Goal: Information Seeking & Learning: Check status

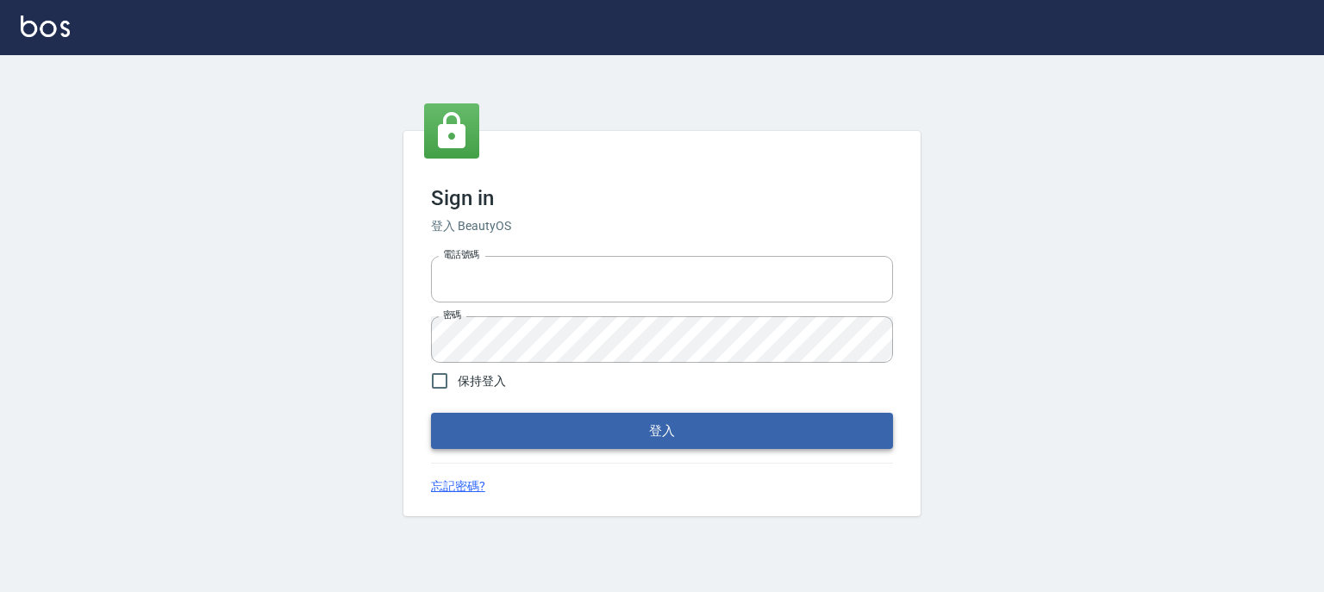
type input "0910967130"
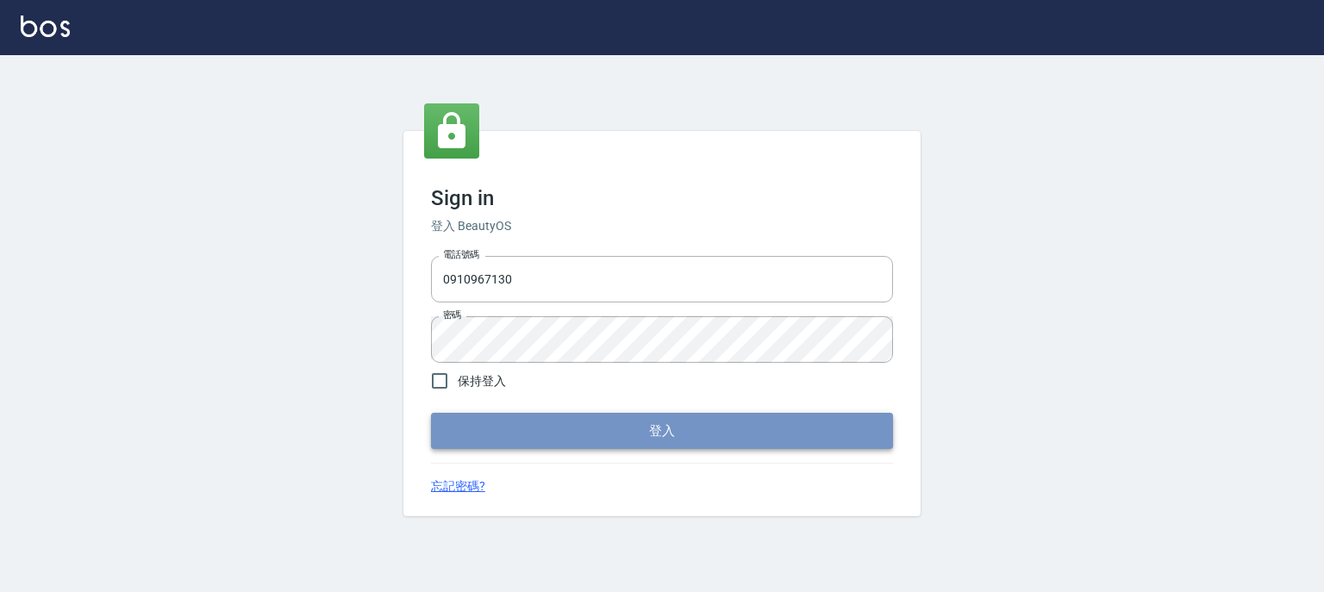
click at [600, 437] on button "登入" at bounding box center [662, 431] width 462 height 36
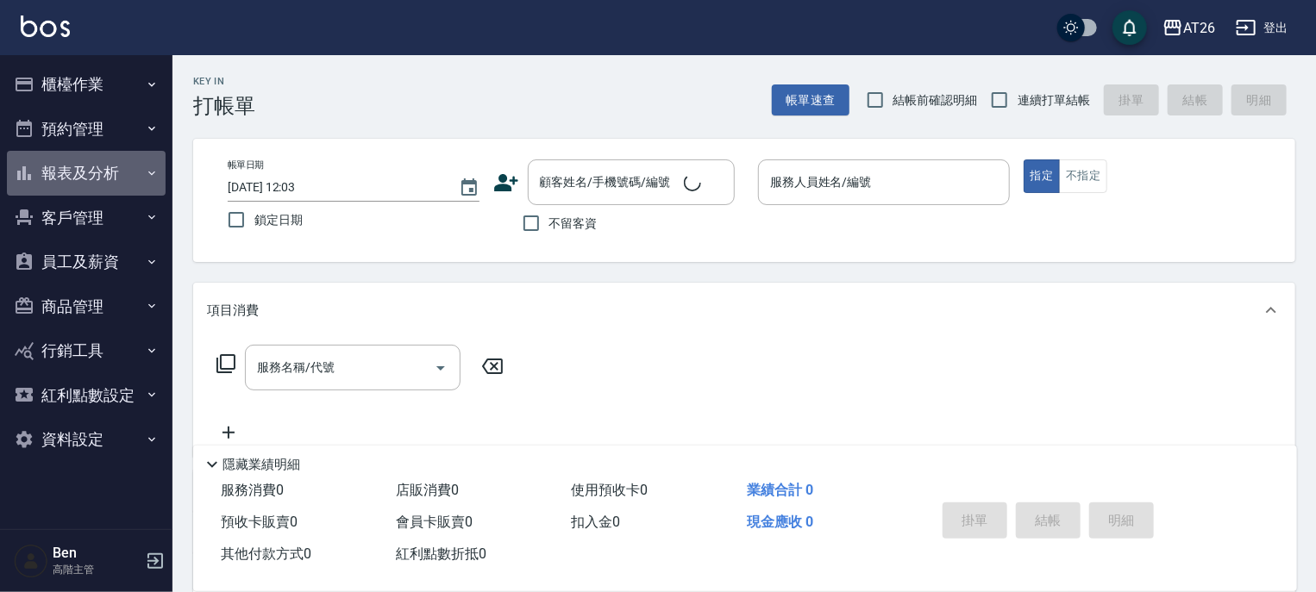
click at [100, 162] on button "報表及分析" at bounding box center [86, 173] width 159 height 45
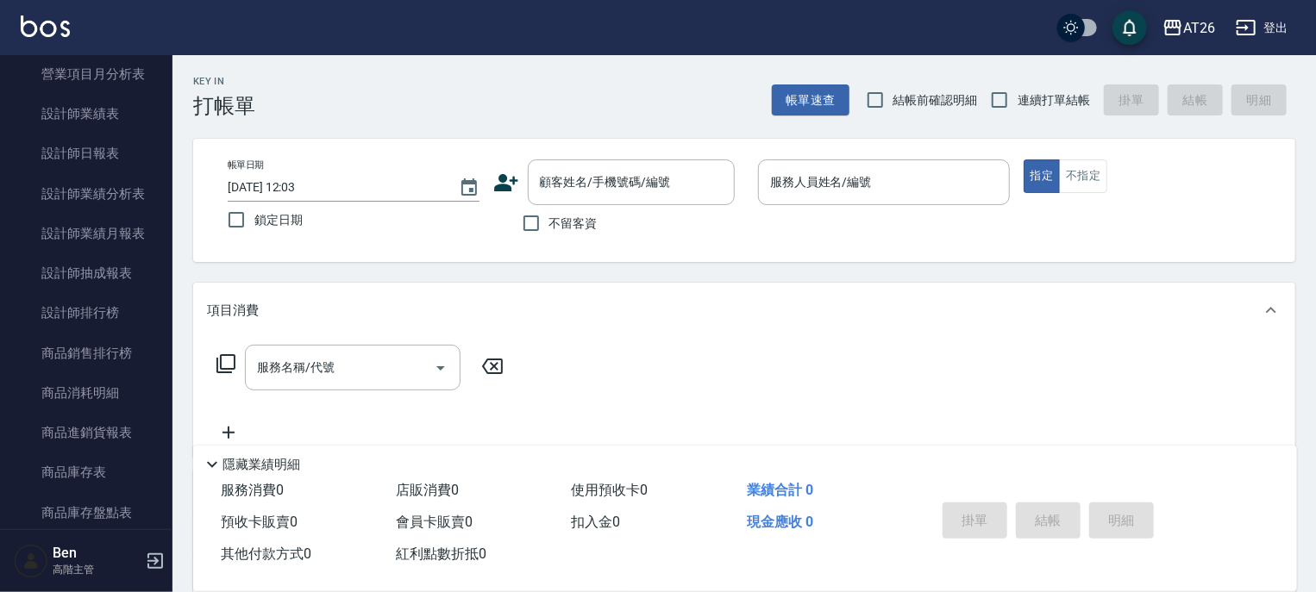
scroll to position [669, 0]
click at [113, 304] on link "設計師排行榜" at bounding box center [86, 311] width 159 height 40
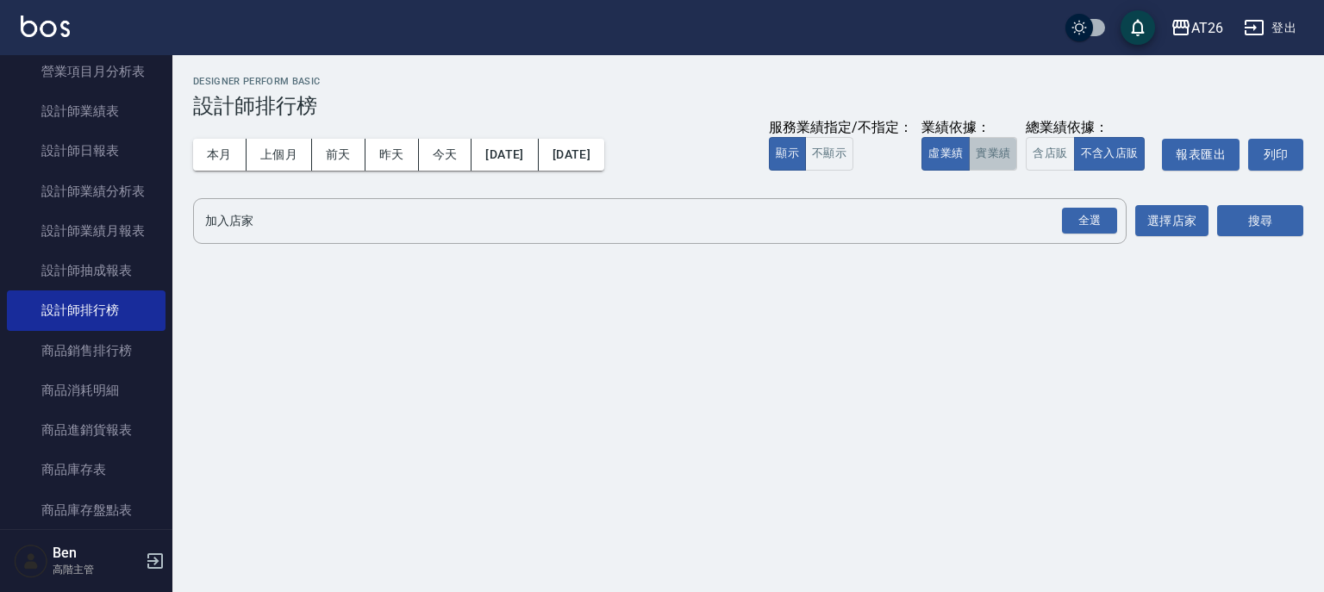
click at [996, 155] on button "實業績" at bounding box center [993, 154] width 48 height 34
click at [597, 155] on button "[DATE]" at bounding box center [572, 155] width 66 height 32
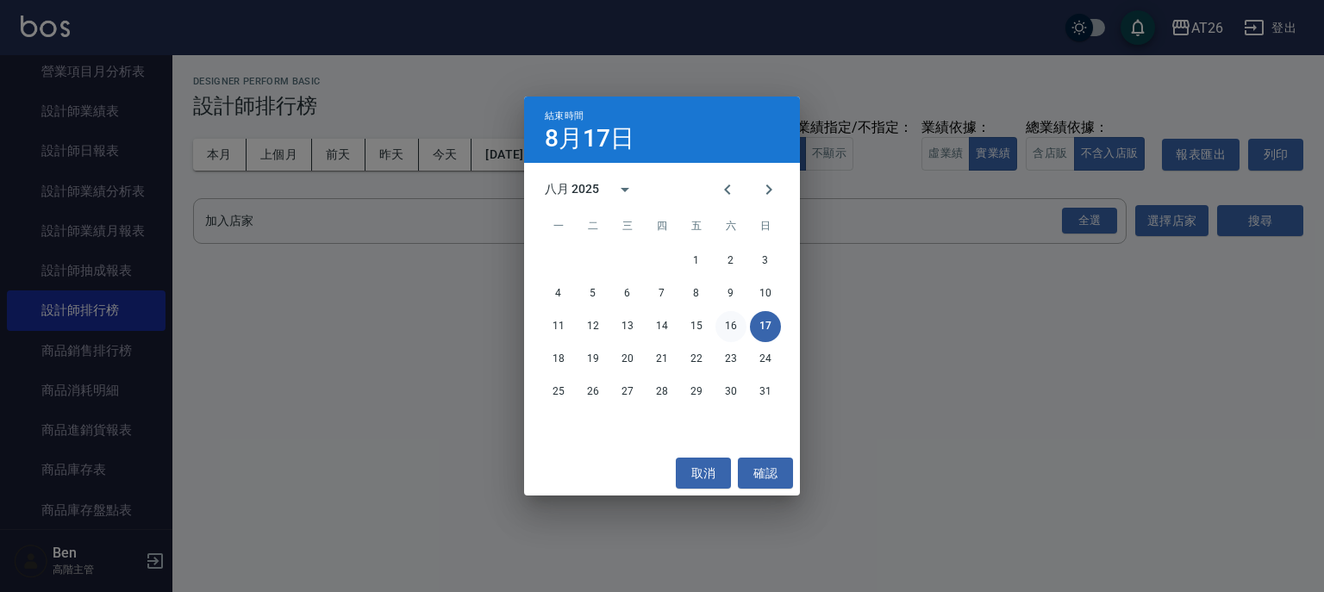
click at [725, 323] on button "16" at bounding box center [731, 326] width 31 height 31
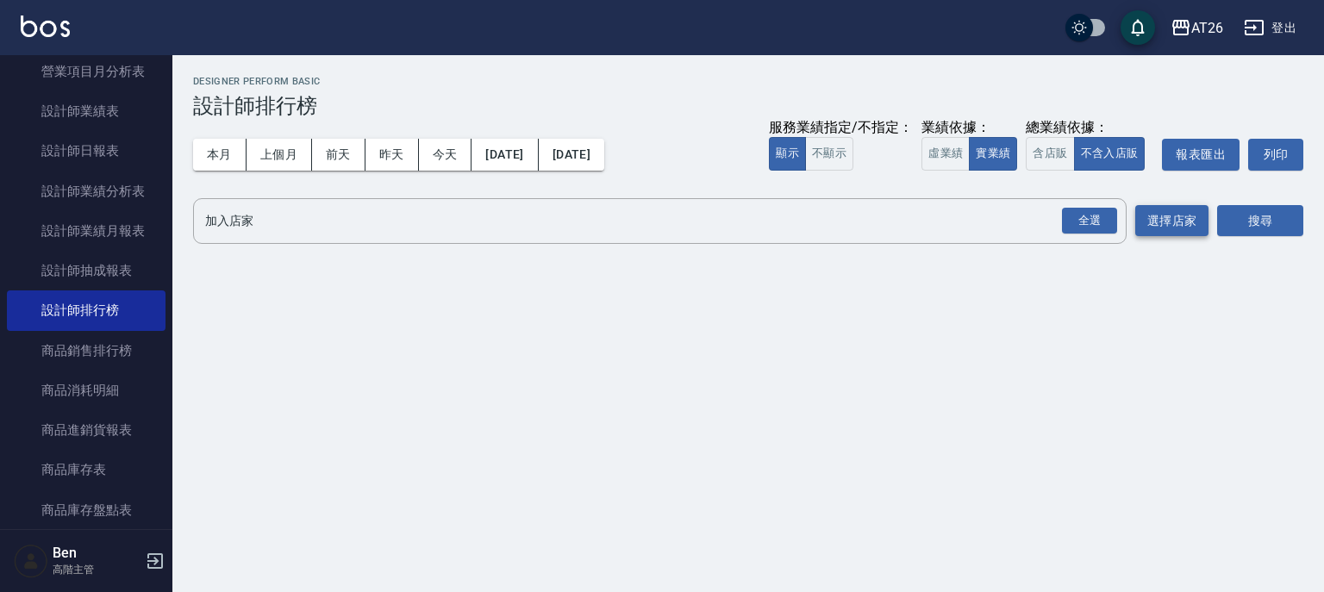
click at [1168, 213] on button "選擇店家" at bounding box center [1172, 221] width 73 height 32
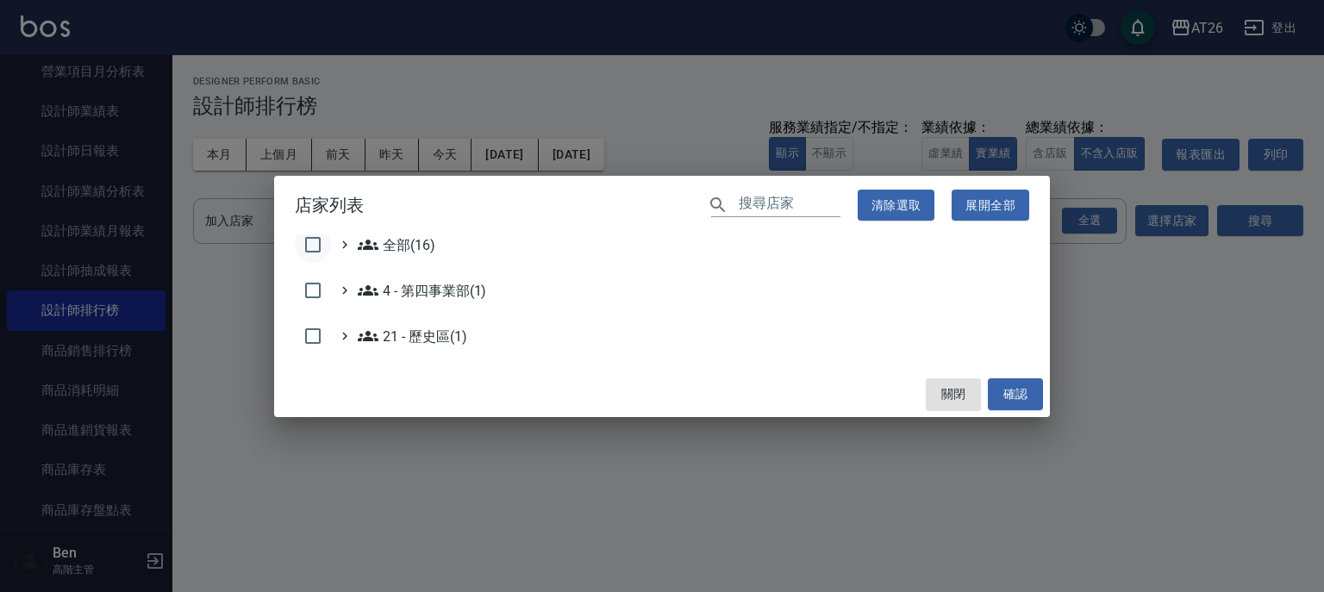
click at [302, 241] on input "checkbox" at bounding box center [313, 245] width 36 height 36
checkbox input "true"
click at [1012, 397] on button "確認" at bounding box center [1015, 395] width 55 height 32
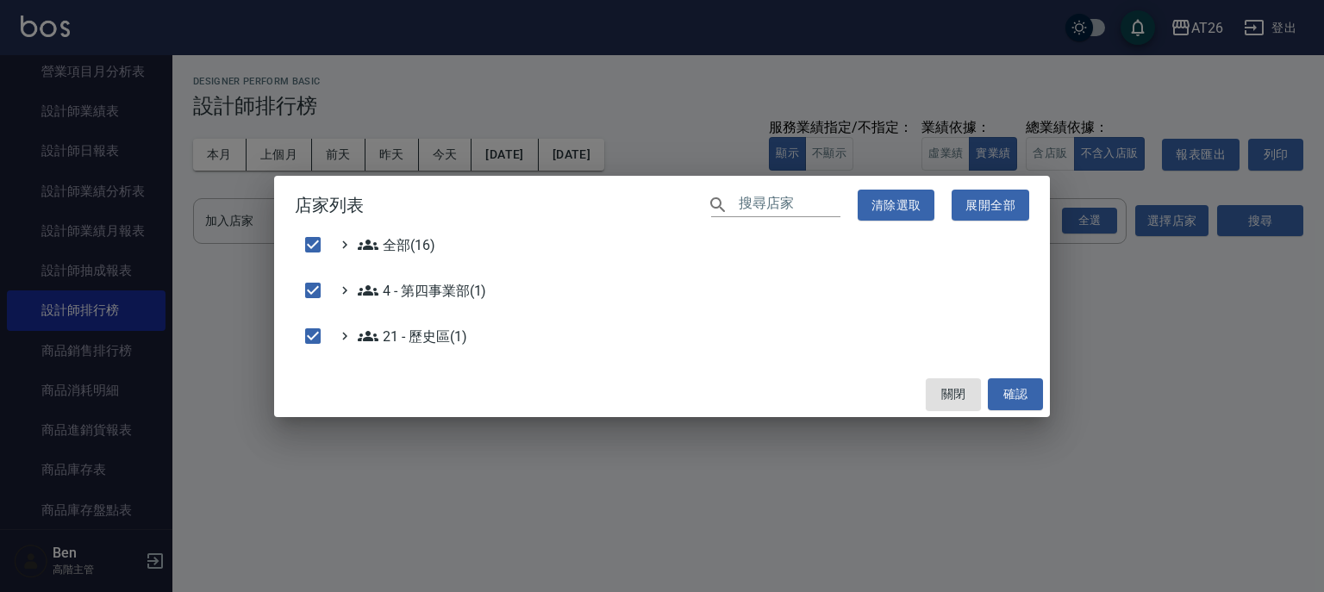
checkbox input "false"
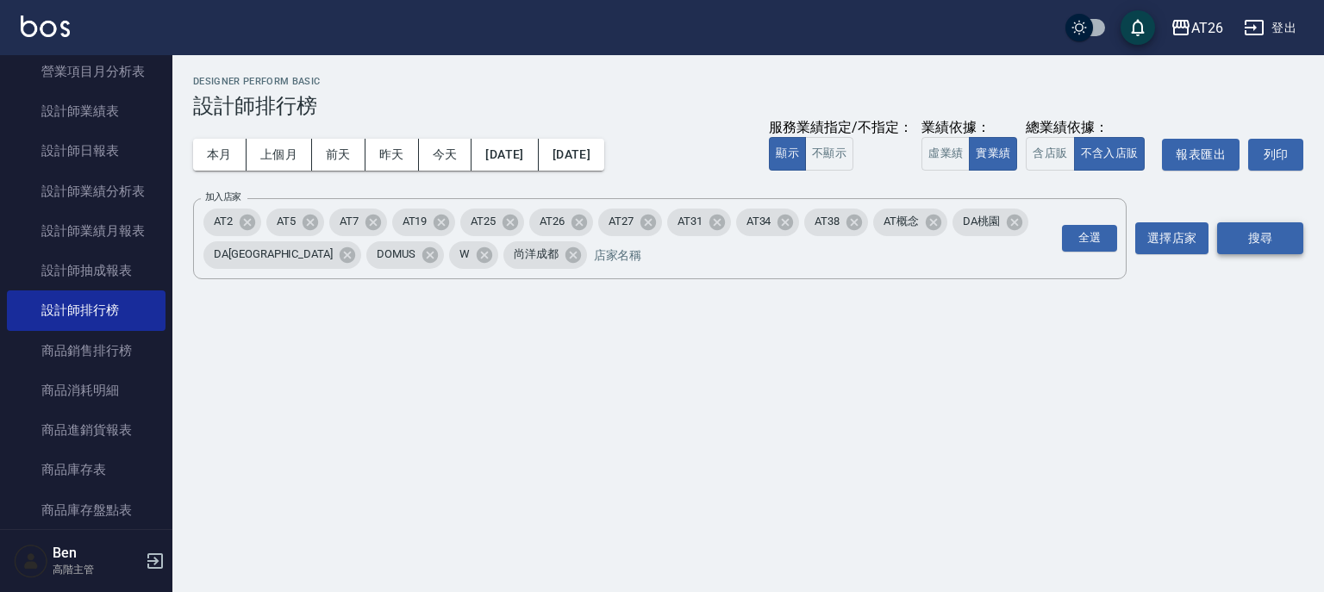
click at [1255, 236] on button "搜尋" at bounding box center [1261, 238] width 86 height 32
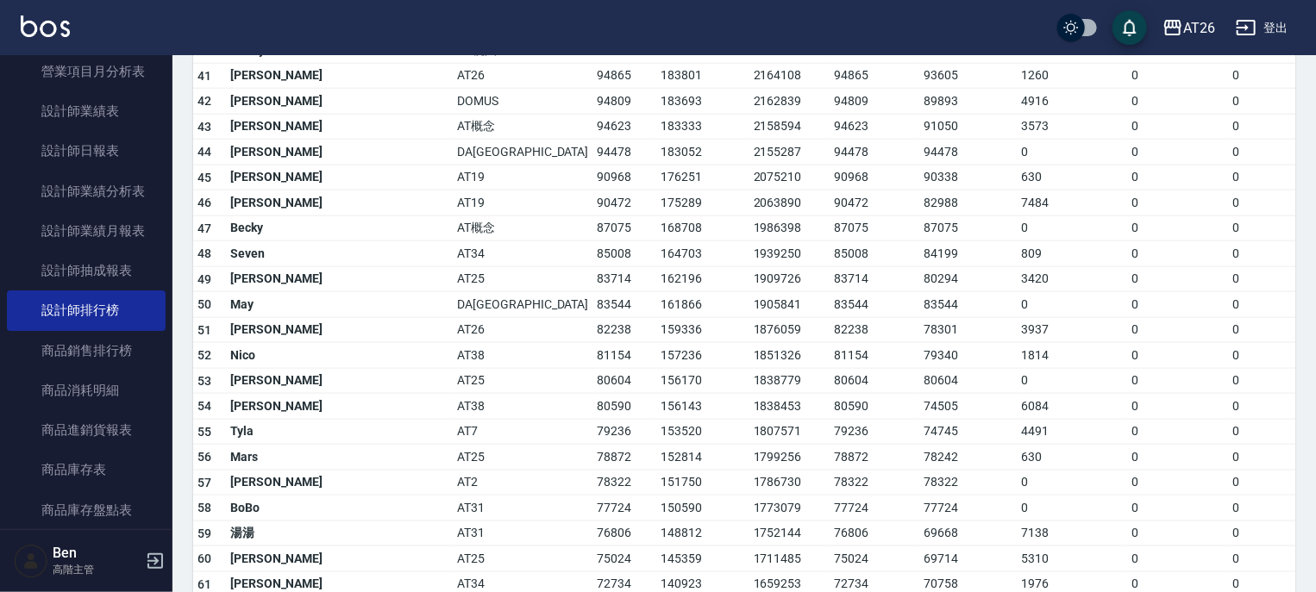
scroll to position [1193, 0]
